Goal: Contribute content: Add original content to the website for others to see

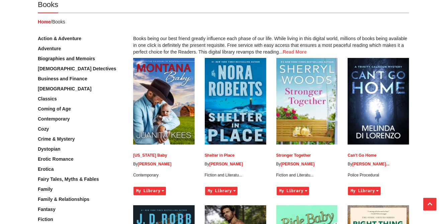
scroll to position [65, 0]
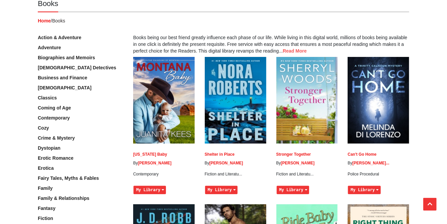
click at [57, 158] on link "Erotic Romance" at bounding box center [56, 157] width 36 height 5
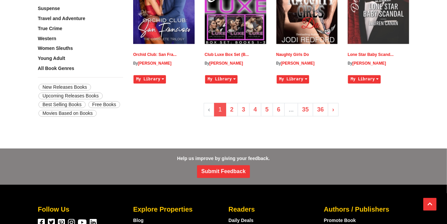
scroll to position [573, 0]
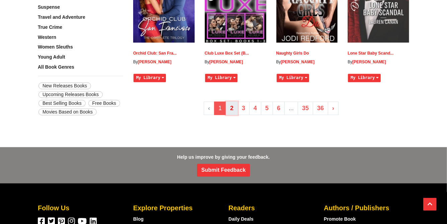
click at [234, 108] on link "2" at bounding box center [232, 109] width 12 height 14
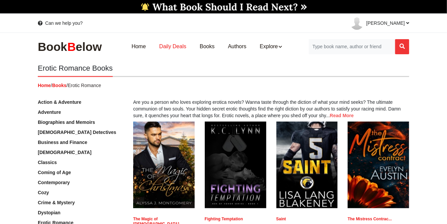
click at [175, 45] on link "Daily Deals" at bounding box center [172, 46] width 40 height 21
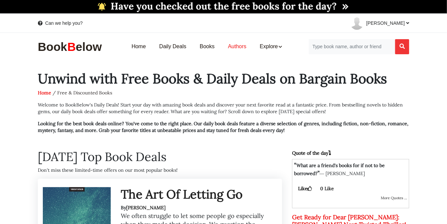
click at [235, 43] on link "Authors" at bounding box center [237, 46] width 32 height 21
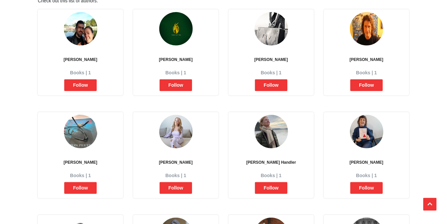
scroll to position [499, 0]
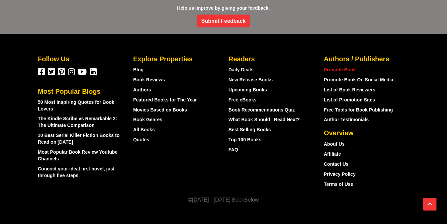
click at [351, 67] on link "Promote Book" at bounding box center [340, 69] width 32 height 5
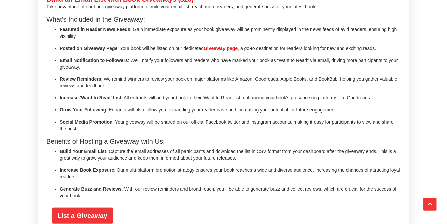
scroll to position [1460, 0]
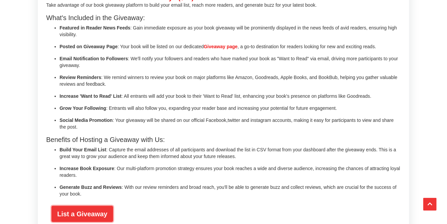
click at [91, 206] on link "List a Giveaway" at bounding box center [82, 214] width 62 height 16
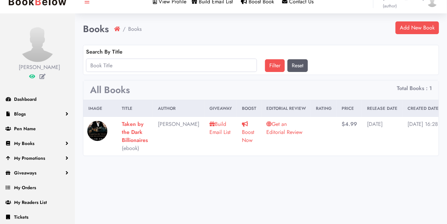
scroll to position [25, 0]
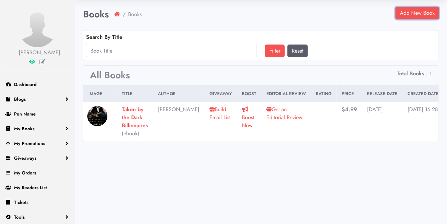
click at [418, 12] on link "Add New Book" at bounding box center [416, 13] width 43 height 13
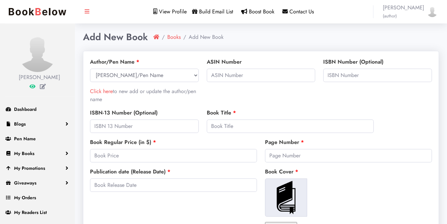
select select
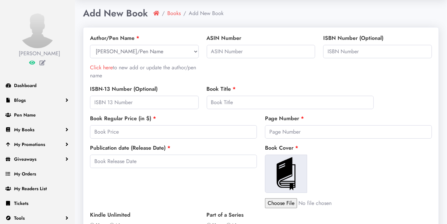
scroll to position [19, 0]
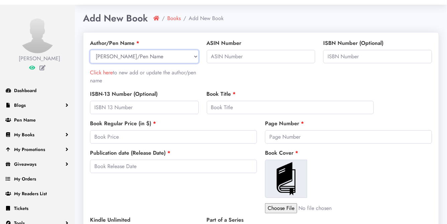
click at [165, 54] on select "Select Author/Pen Name Chloe Kent" at bounding box center [144, 56] width 109 height 13
select select "26724"
click at [90, 50] on select "Select Author/Pen Name Chloe Kent" at bounding box center [144, 56] width 109 height 13
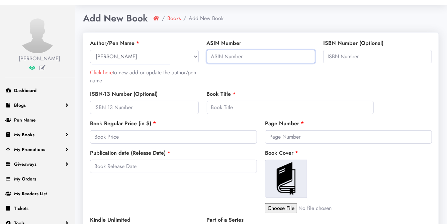
click at [262, 58] on input "text" at bounding box center [261, 56] width 109 height 13
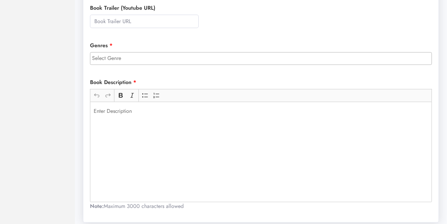
scroll to position [264, 0]
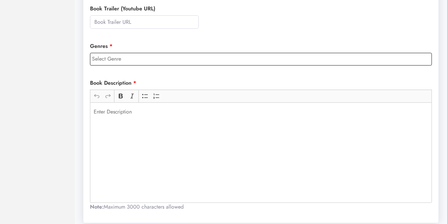
click at [166, 58] on input "search" at bounding box center [262, 59] width 341 height 8
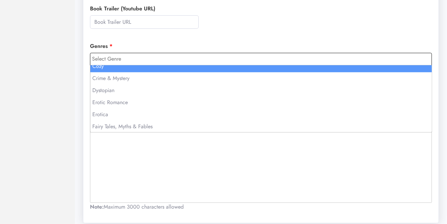
scroll to position [118, 0]
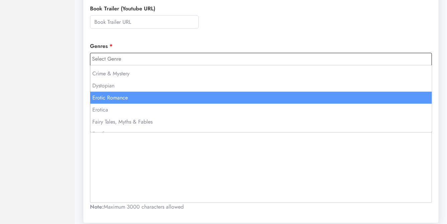
select select "170"
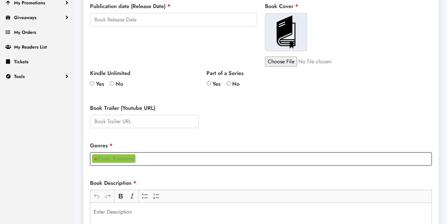
scroll to position [162, 0]
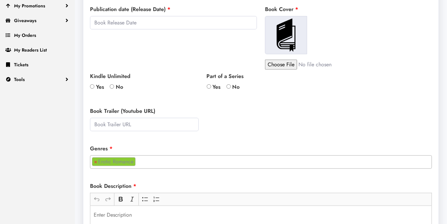
click at [210, 84] on input "Yes" at bounding box center [209, 86] width 4 height 4
radio input "true"
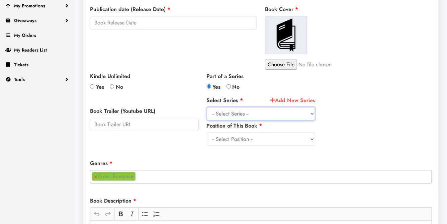
click at [247, 113] on select "-- Select Series --" at bounding box center [261, 113] width 109 height 13
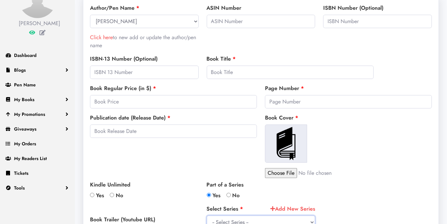
scroll to position [0, 0]
